Goal: Book appointment/travel/reservation

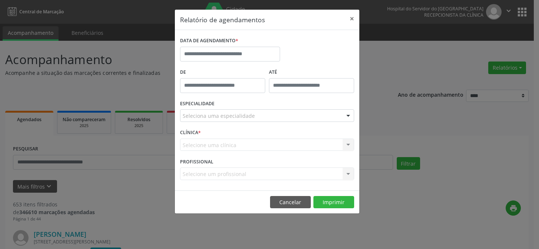
select select "*"
click at [204, 40] on label "DATA DE AGENDAMENTO *" at bounding box center [209, 40] width 58 height 11
click at [201, 49] on input "text" at bounding box center [230, 54] width 100 height 15
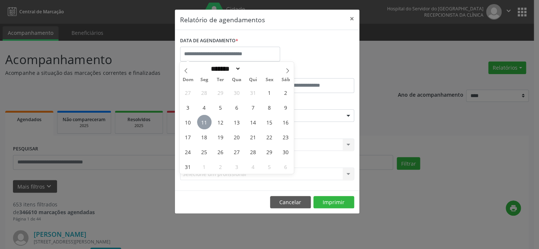
click at [206, 125] on span "11" at bounding box center [204, 122] width 14 height 14
type input "**********"
click at [206, 125] on span "11" at bounding box center [204, 122] width 14 height 14
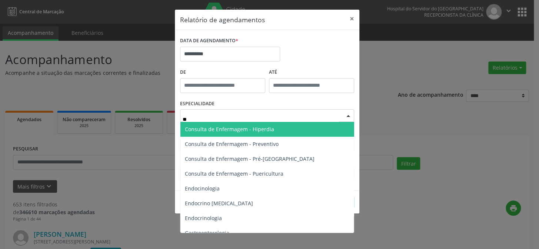
type input "***"
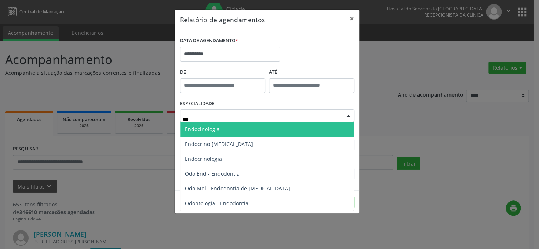
click at [211, 125] on span "Endocinologia" at bounding box center [266, 129] width 173 height 15
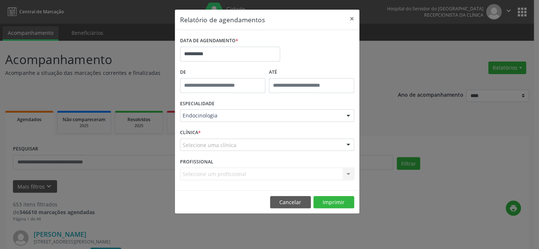
click at [206, 152] on div "CLÍNICA * Selecione uma clínica Nenhum resultado encontrado para: " " Não há ne…" at bounding box center [267, 141] width 178 height 29
click at [321, 148] on div at bounding box center [267, 145] width 174 height 13
click at [321, 148] on input "text" at bounding box center [261, 148] width 156 height 15
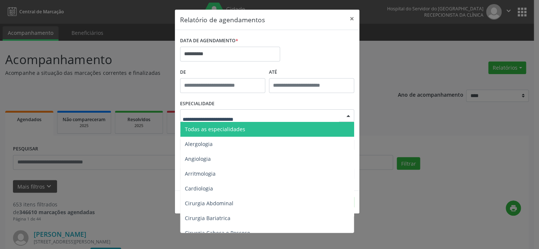
click at [299, 128] on span "Todas as especialidades" at bounding box center [267, 129] width 175 height 15
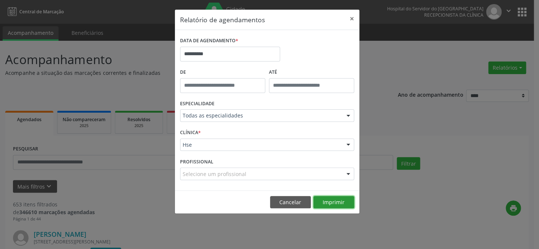
click at [328, 198] on button "Imprimir" at bounding box center [334, 202] width 41 height 13
